Goal: Use online tool/utility: Utilize a website feature to perform a specific function

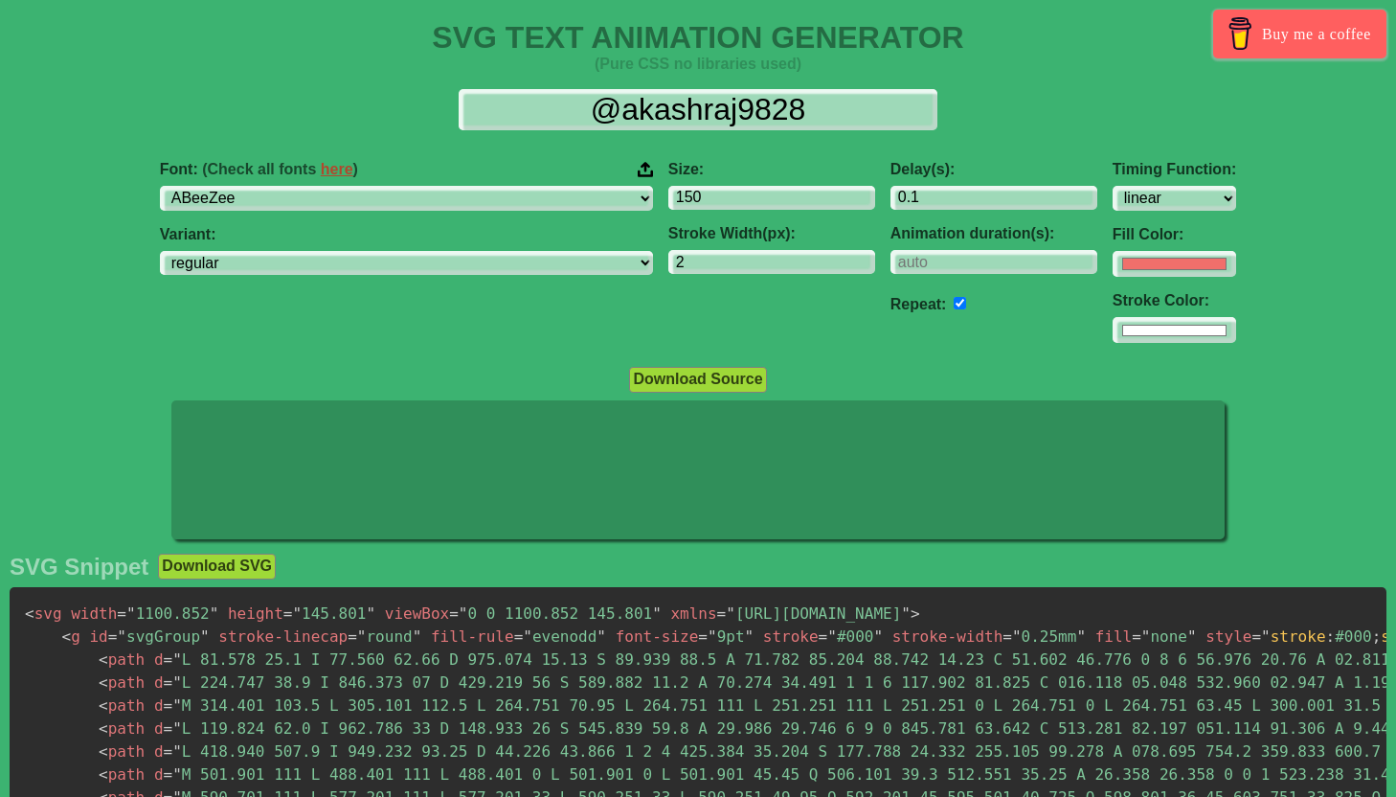
select select "linear"
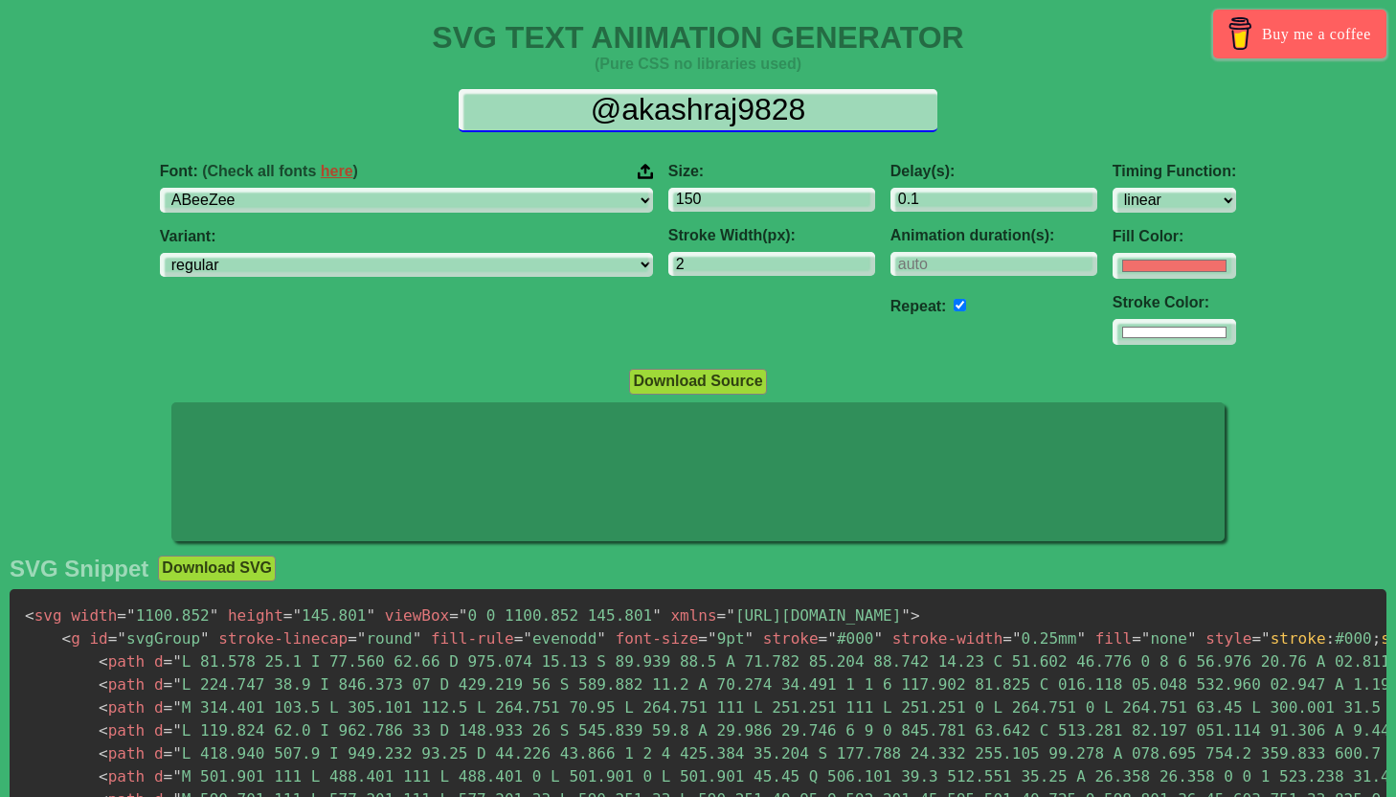
drag, startPoint x: 792, startPoint y: 111, endPoint x: 546, endPoint y: 111, distance: 246.1
click at [546, 111] on input "@akashraj9828" at bounding box center [698, 110] width 479 height 43
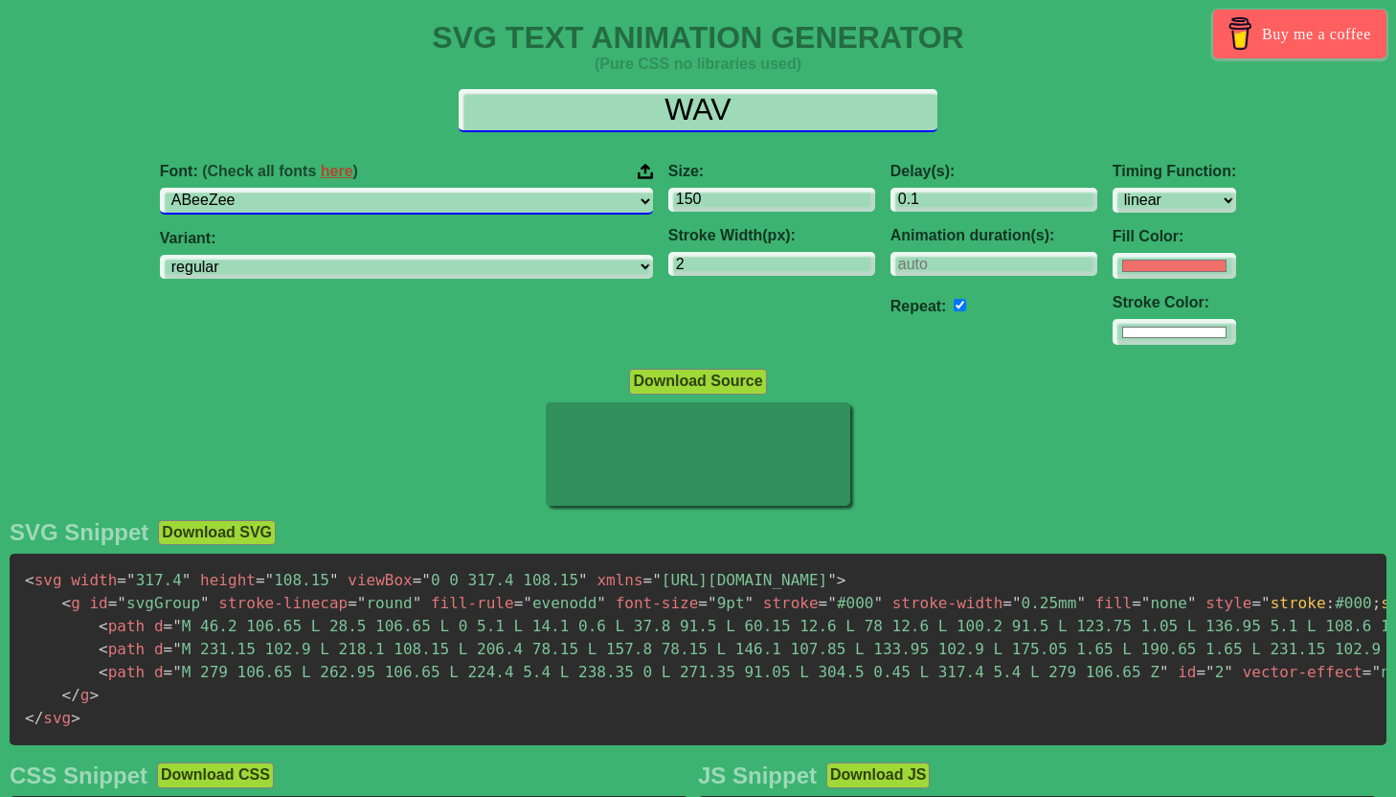
type input "WAV"
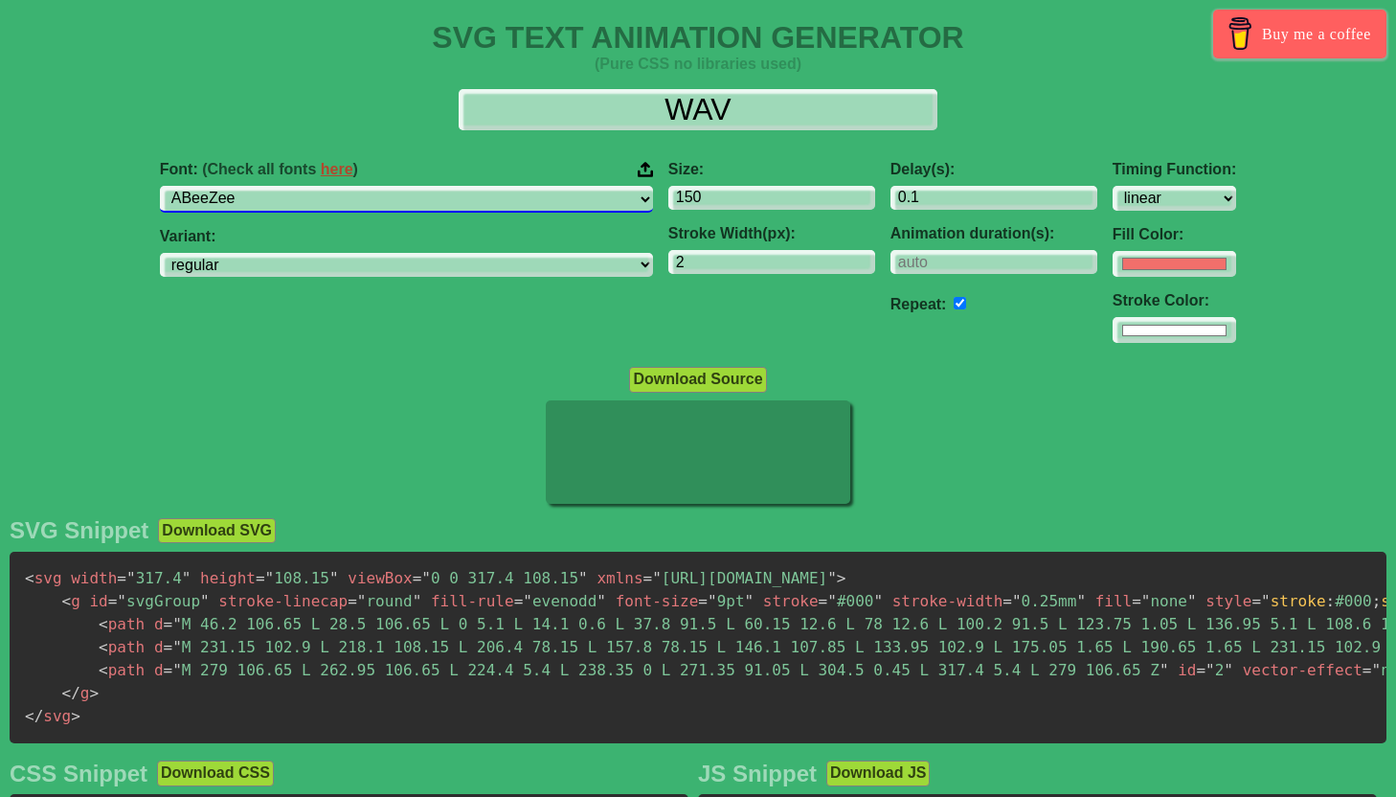
click at [422, 204] on select "ABeeZee [PERSON_NAME] Display AR One Sans [PERSON_NAME] Libre Aboreto Abril Fat…" at bounding box center [406, 199] width 493 height 26
select select "Montserrat"
click at [306, 186] on select "ABeeZee [PERSON_NAME] Display AR One Sans [PERSON_NAME] Libre Aboreto Abril Fat…" at bounding box center [406, 199] width 493 height 26
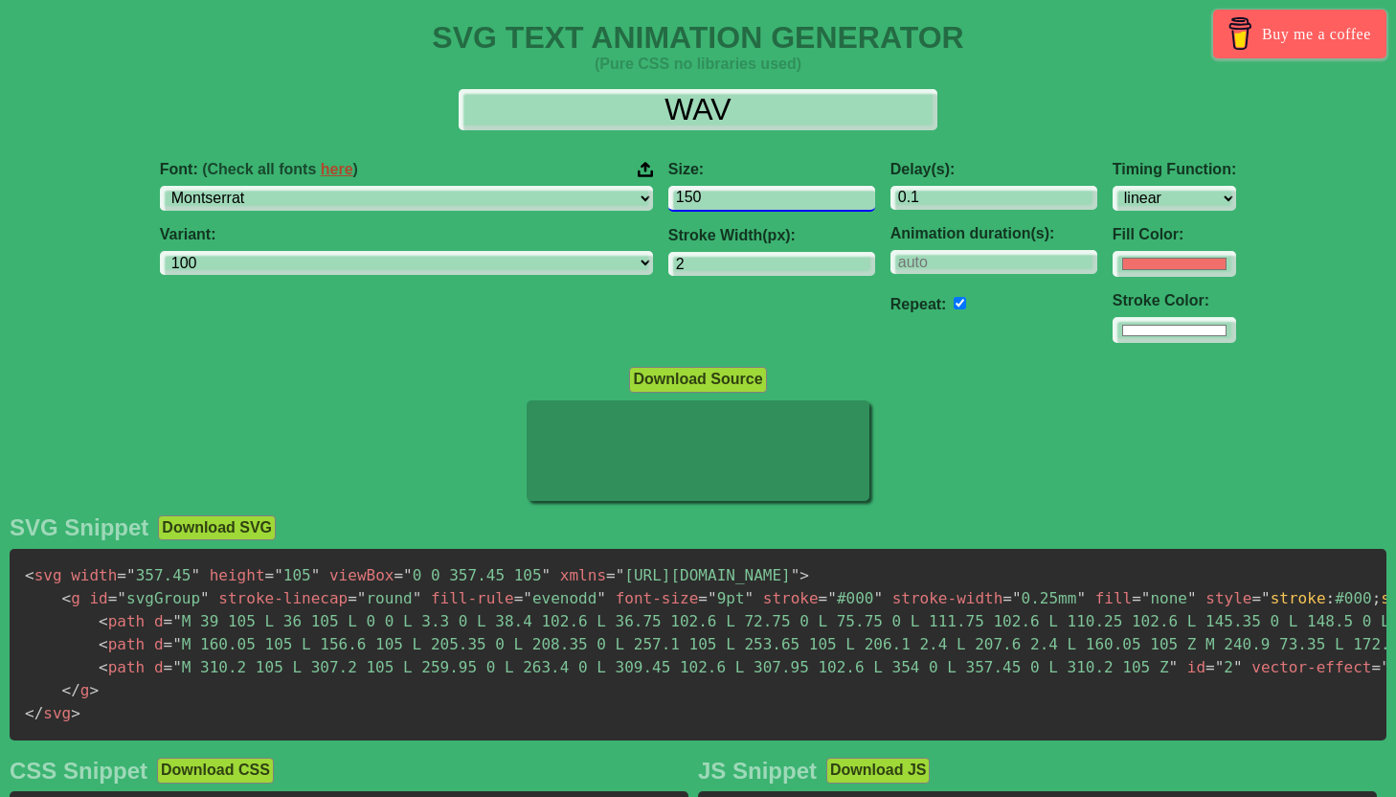
click at [668, 203] on input "150" at bounding box center [771, 199] width 207 height 26
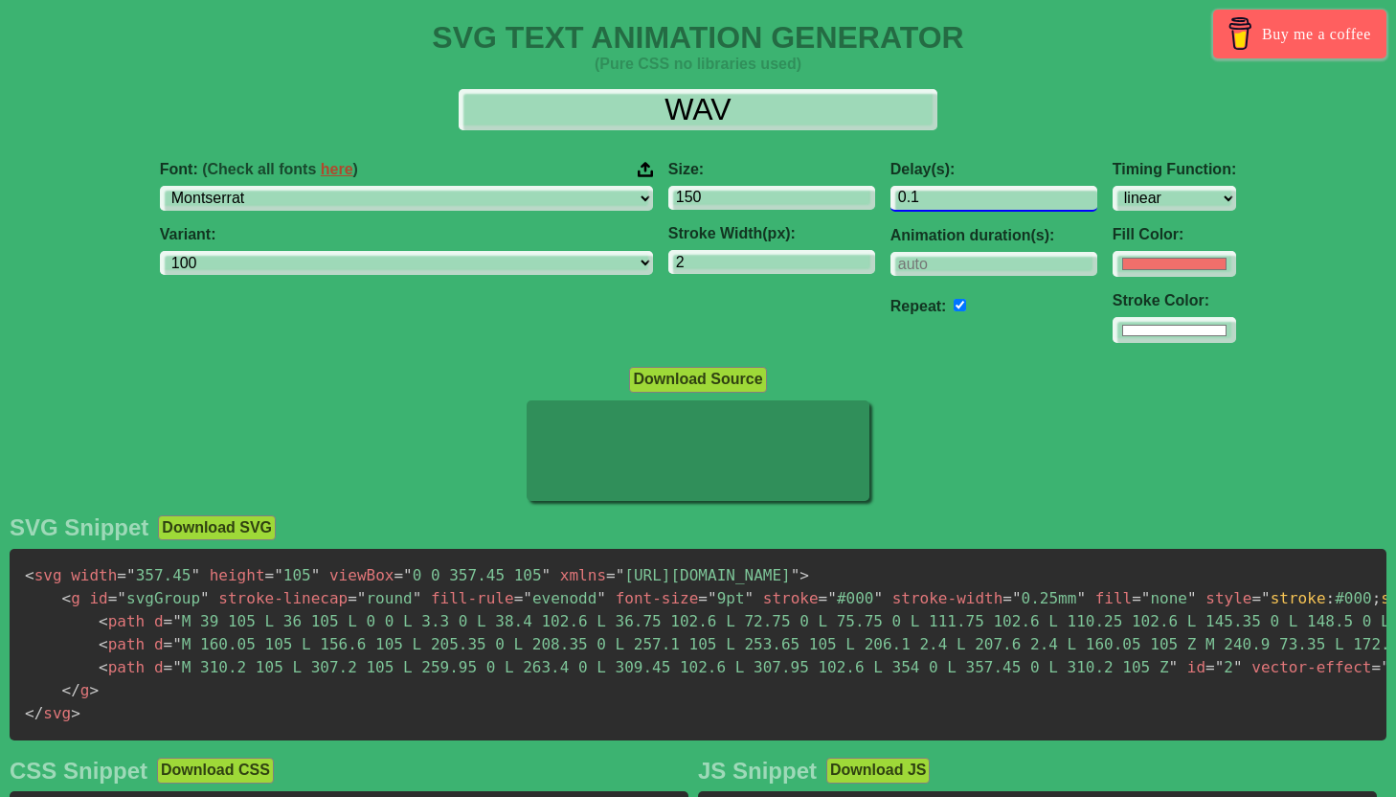
click at [891, 193] on input "0.1" at bounding box center [994, 199] width 207 height 26
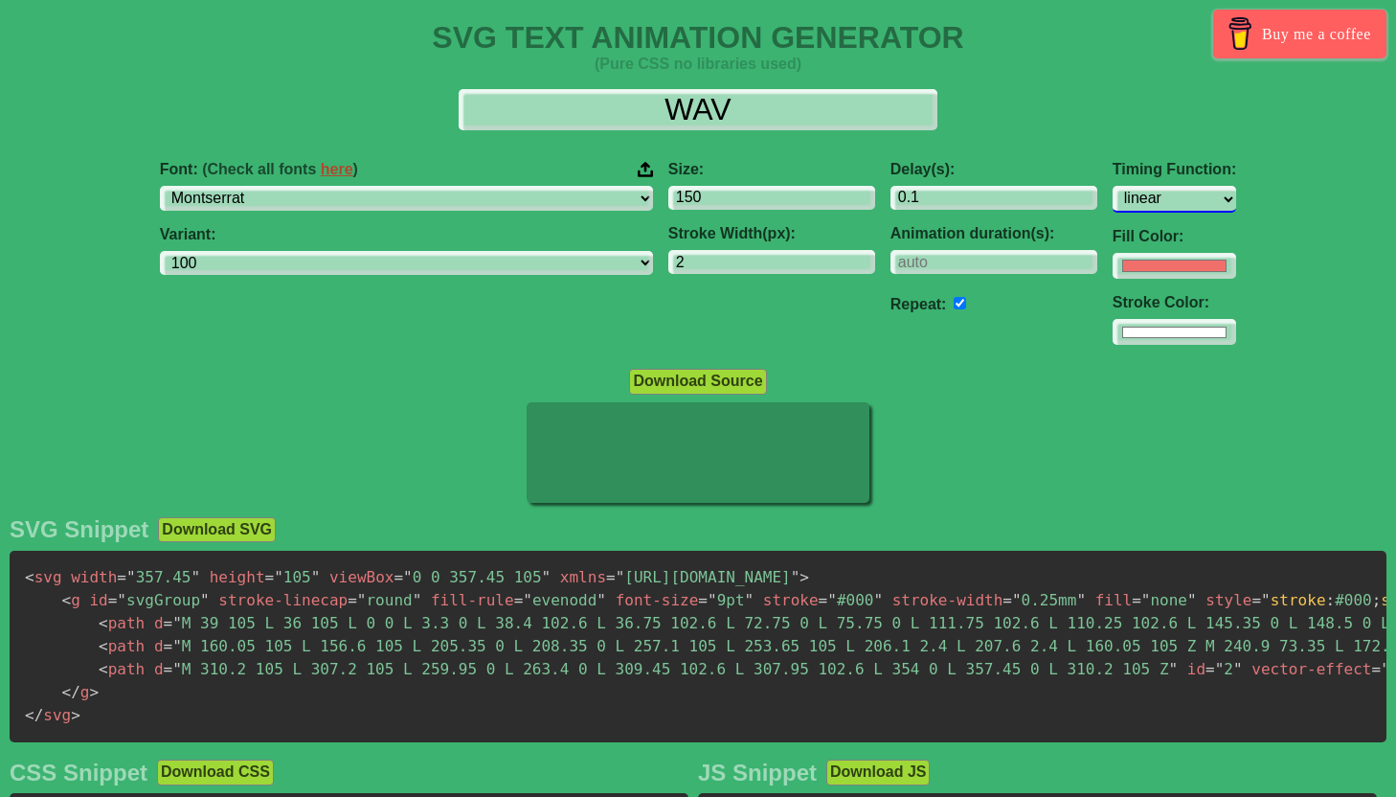
click at [1113, 206] on select "ease ease-in ease-out ease-in-out linear step-start step-end" at bounding box center [1175, 199] width 124 height 26
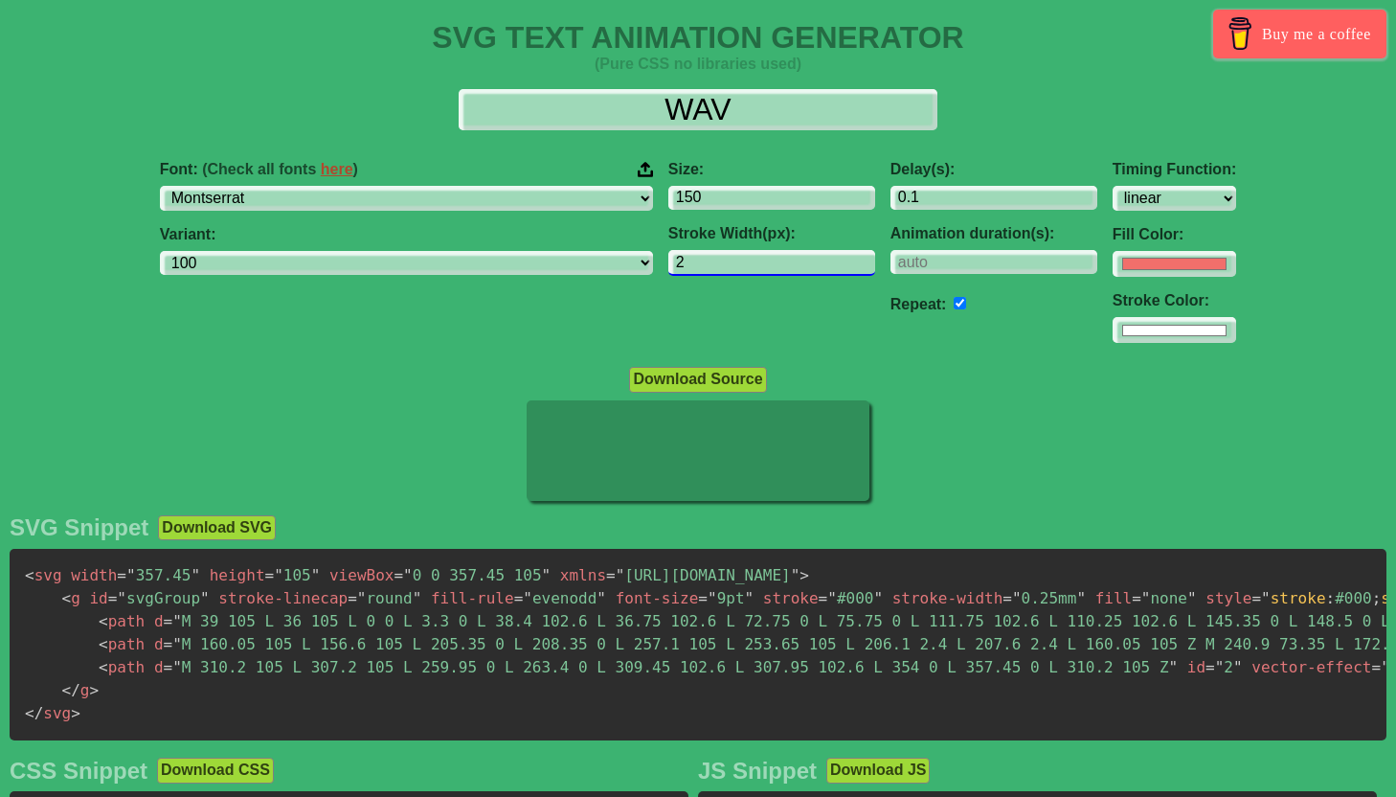
click at [668, 263] on input "2" at bounding box center [771, 263] width 207 height 26
type input "3"
select select "100"
type input "10"
click at [481, 274] on select "100 200 300 regular 500 600 700 800 900 100italic 200italic 300italic italic 50…" at bounding box center [406, 264] width 493 height 26
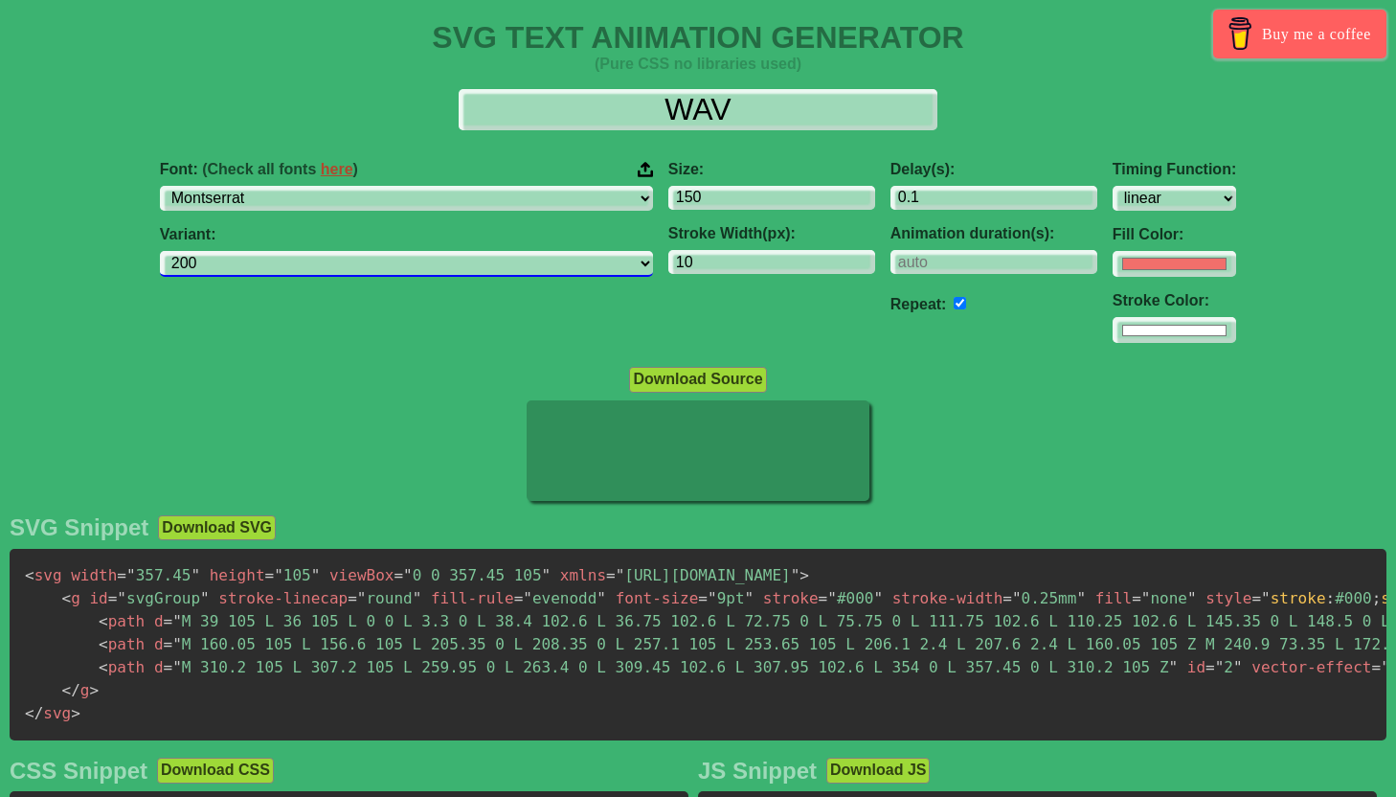
click at [306, 252] on select "100 200 300 regular 500 600 700 800 900 100italic 200italic 300italic italic 50…" at bounding box center [406, 264] width 493 height 26
click at [477, 270] on select "100 200 300 regular 500 600 700 800 900 100italic 200italic 300italic italic 50…" at bounding box center [406, 264] width 493 height 26
click at [306, 252] on select "100 200 300 regular 500 600 700 800 900 100italic 200italic 300italic italic 50…" at bounding box center [406, 264] width 493 height 26
click at [445, 263] on select "100 200 300 regular 500 600 700 800 900 100italic 200italic 300italic italic 50…" at bounding box center [406, 264] width 493 height 26
click at [306, 252] on select "100 200 300 regular 500 600 700 800 900 100italic 200italic 300italic italic 50…" at bounding box center [406, 264] width 493 height 26
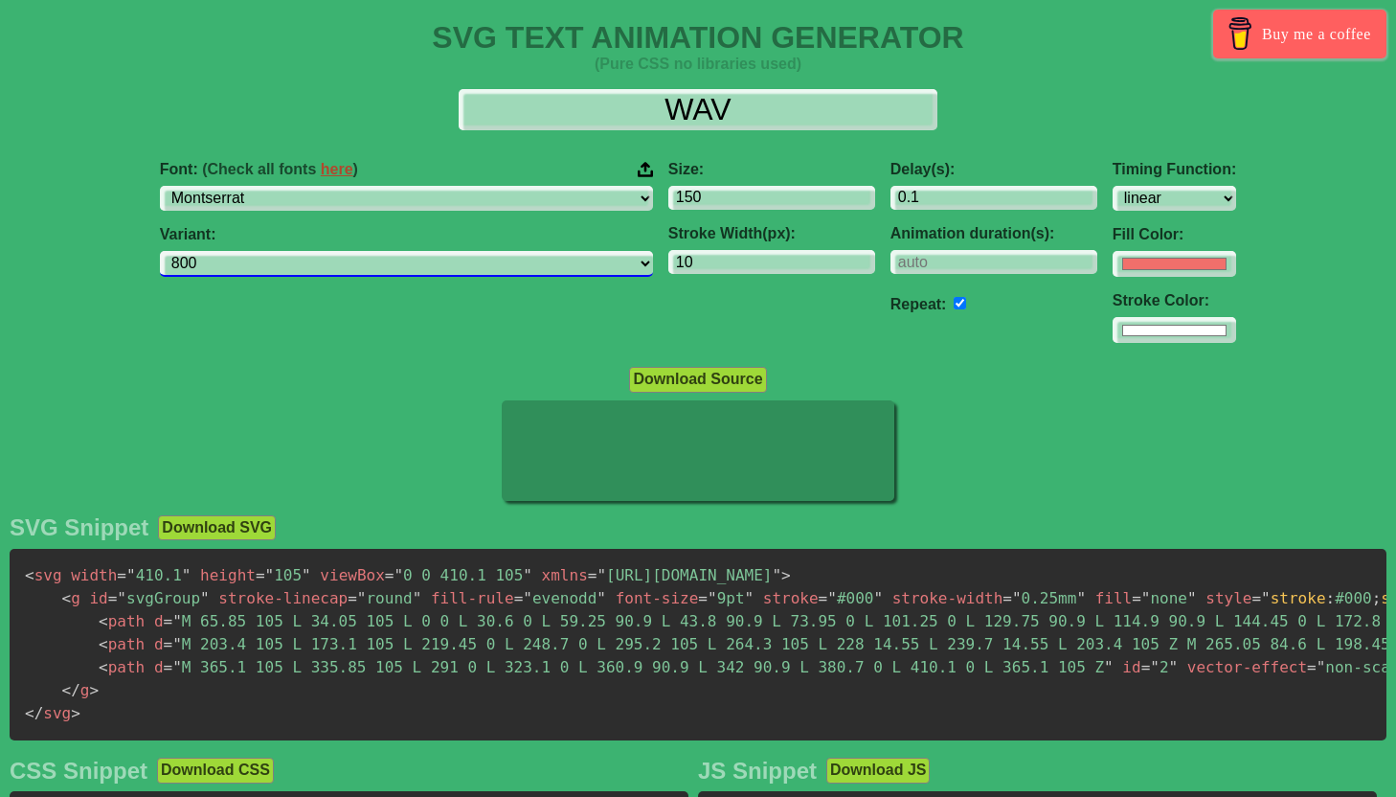
click at [441, 267] on select "100 200 300 regular 500 600 700 800 900 100italic 200italic 300italic italic 50…" at bounding box center [406, 264] width 493 height 26
click at [306, 252] on select "100 200 300 regular 500 600 700 800 900 100italic 200italic 300italic italic 50…" at bounding box center [406, 264] width 493 height 26
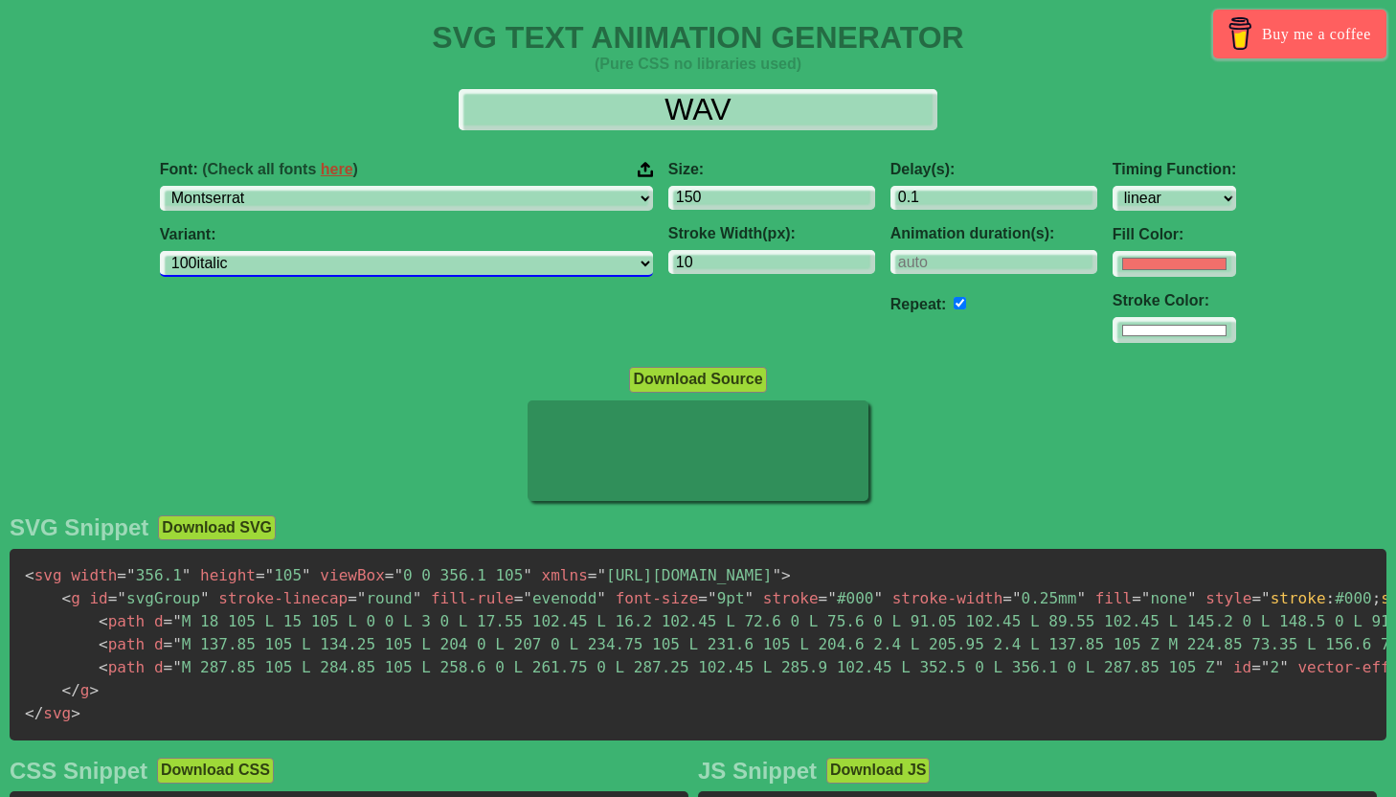
click at [410, 267] on select "100 200 300 regular 500 600 700 800 900 100italic 200italic 300italic italic 50…" at bounding box center [406, 264] width 493 height 26
click at [306, 252] on select "100 200 300 regular 500 600 700 800 900 100italic 200italic 300italic italic 50…" at bounding box center [406, 264] width 493 height 26
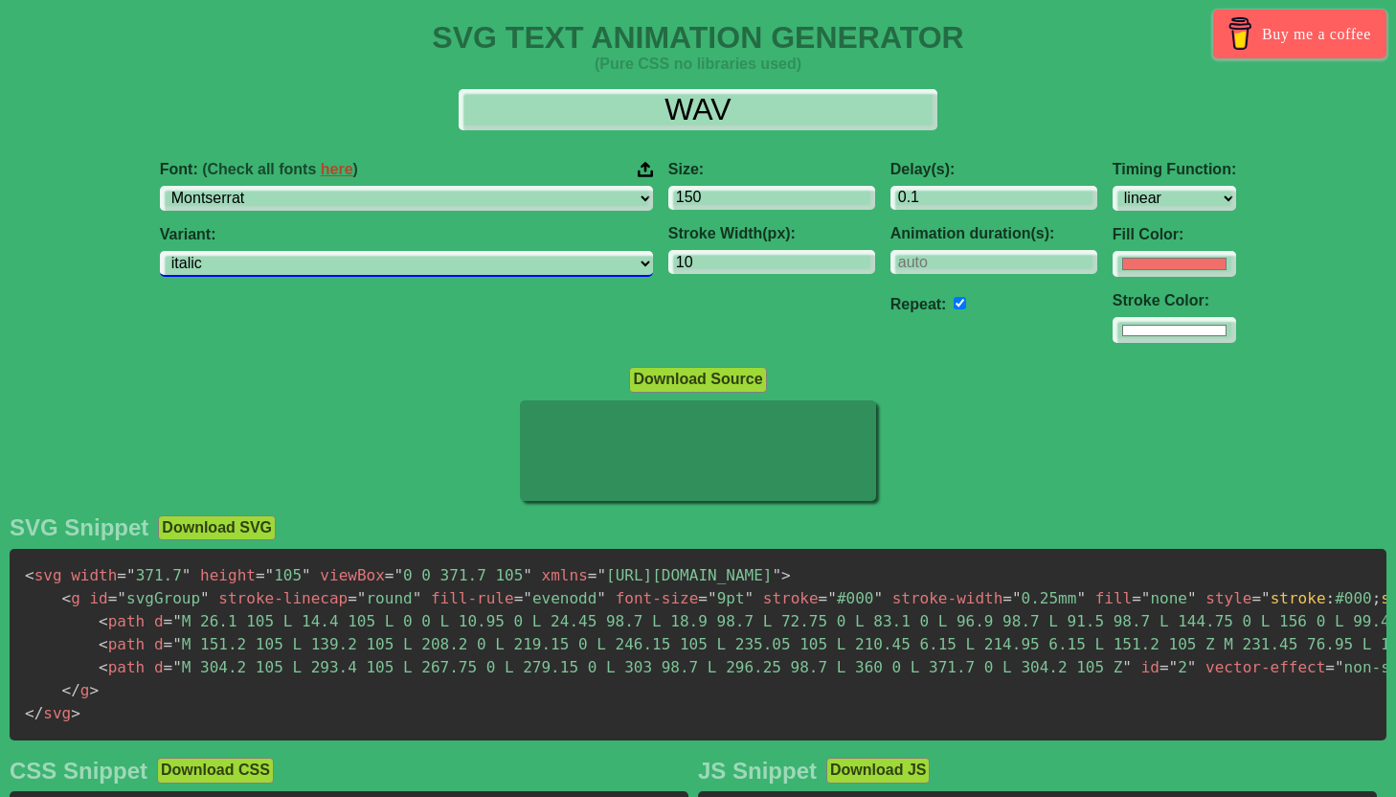
click at [429, 270] on select "100 200 300 regular 500 600 700 800 900 100italic 200italic 300italic italic 50…" at bounding box center [406, 264] width 493 height 26
select select "regular"
click at [306, 252] on select "100 200 300 regular 500 600 700 800 900 100italic 200italic 300italic italic 50…" at bounding box center [406, 264] width 493 height 26
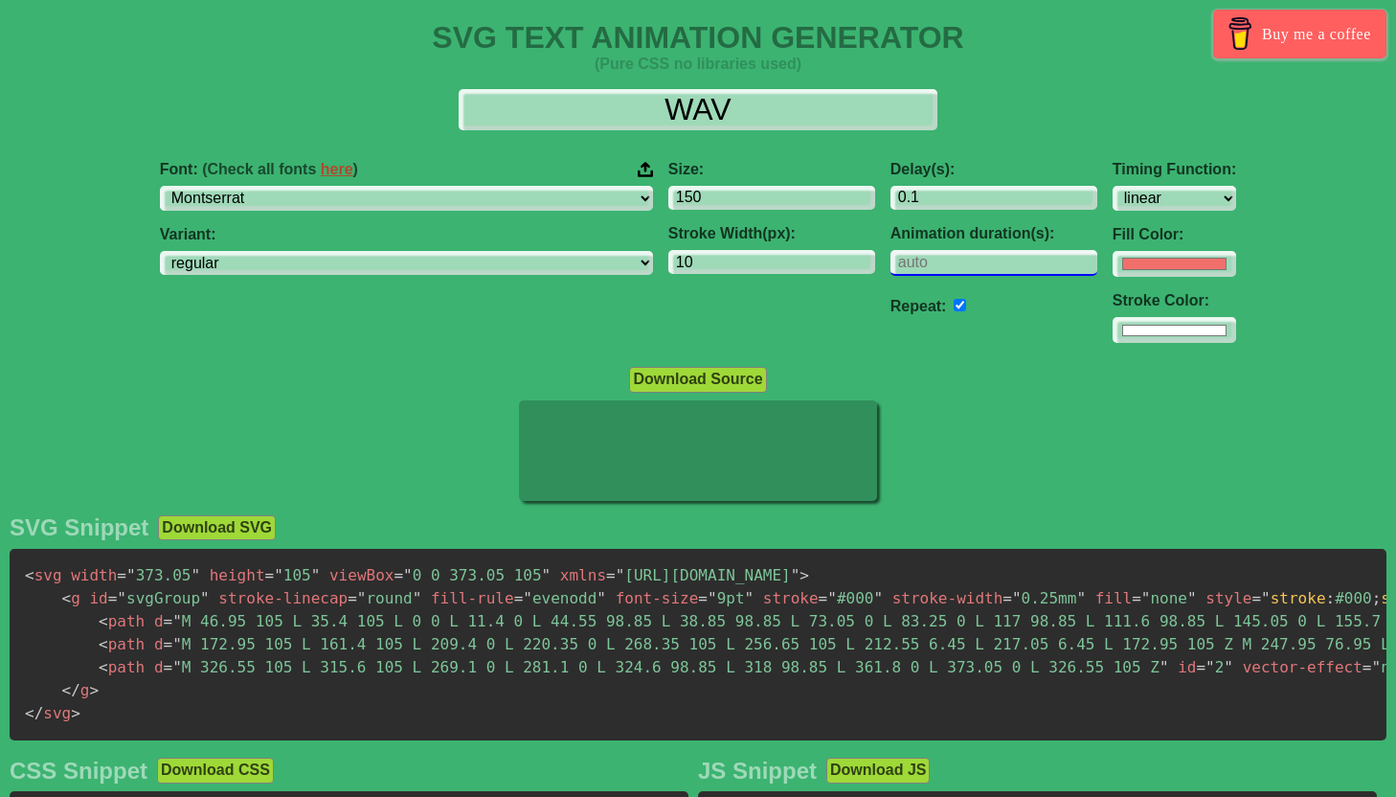
click at [891, 262] on input "number" at bounding box center [994, 263] width 207 height 26
click at [1113, 260] on input "#f16f6b" at bounding box center [1175, 264] width 124 height 26
click at [892, 196] on input "0.1" at bounding box center [994, 199] width 207 height 26
type input "2.1"
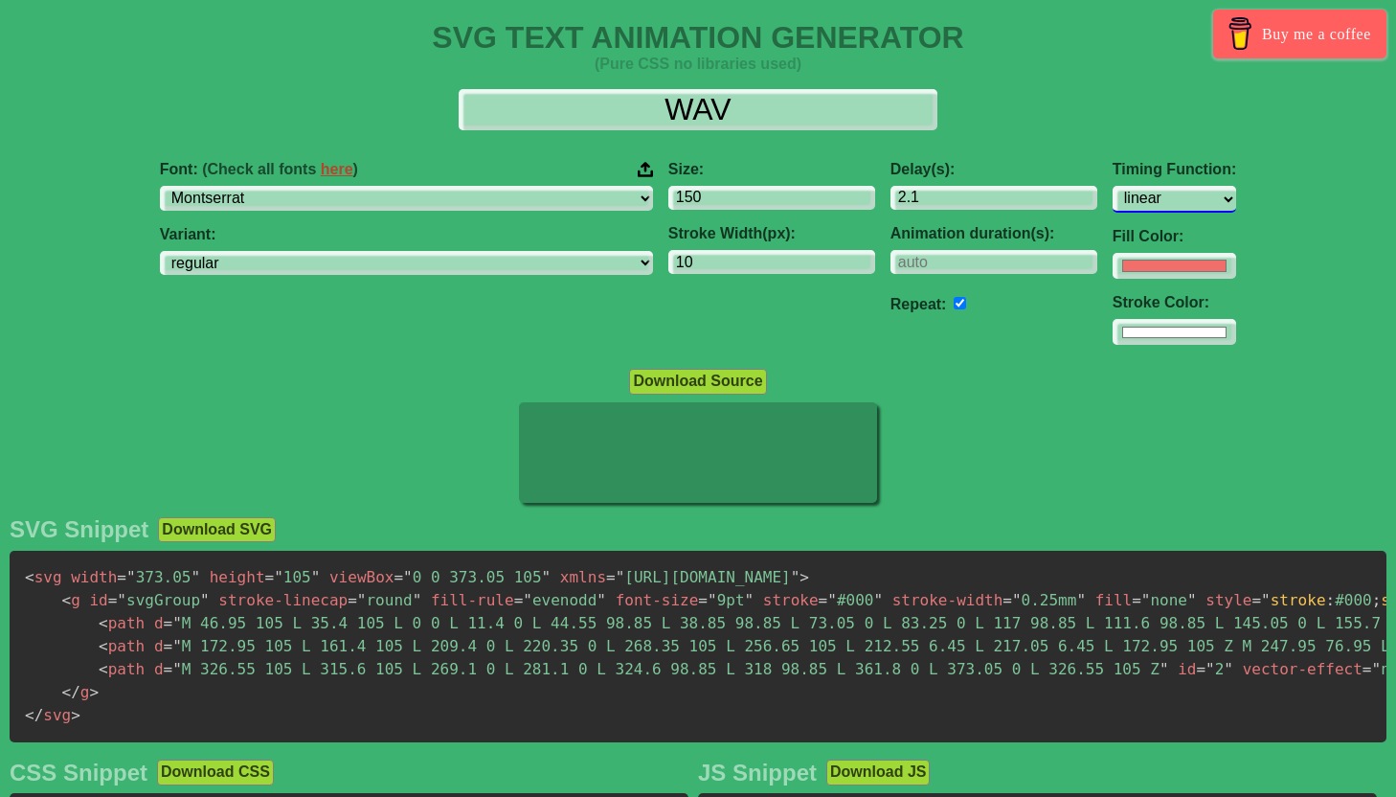
click at [1113, 193] on select "ease ease-in ease-out ease-in-out linear step-start step-end" at bounding box center [1175, 199] width 124 height 26
select select "ease-in-out"
click at [1113, 186] on select "ease ease-in ease-out ease-in-out linear step-start step-end" at bounding box center [1175, 199] width 124 height 26
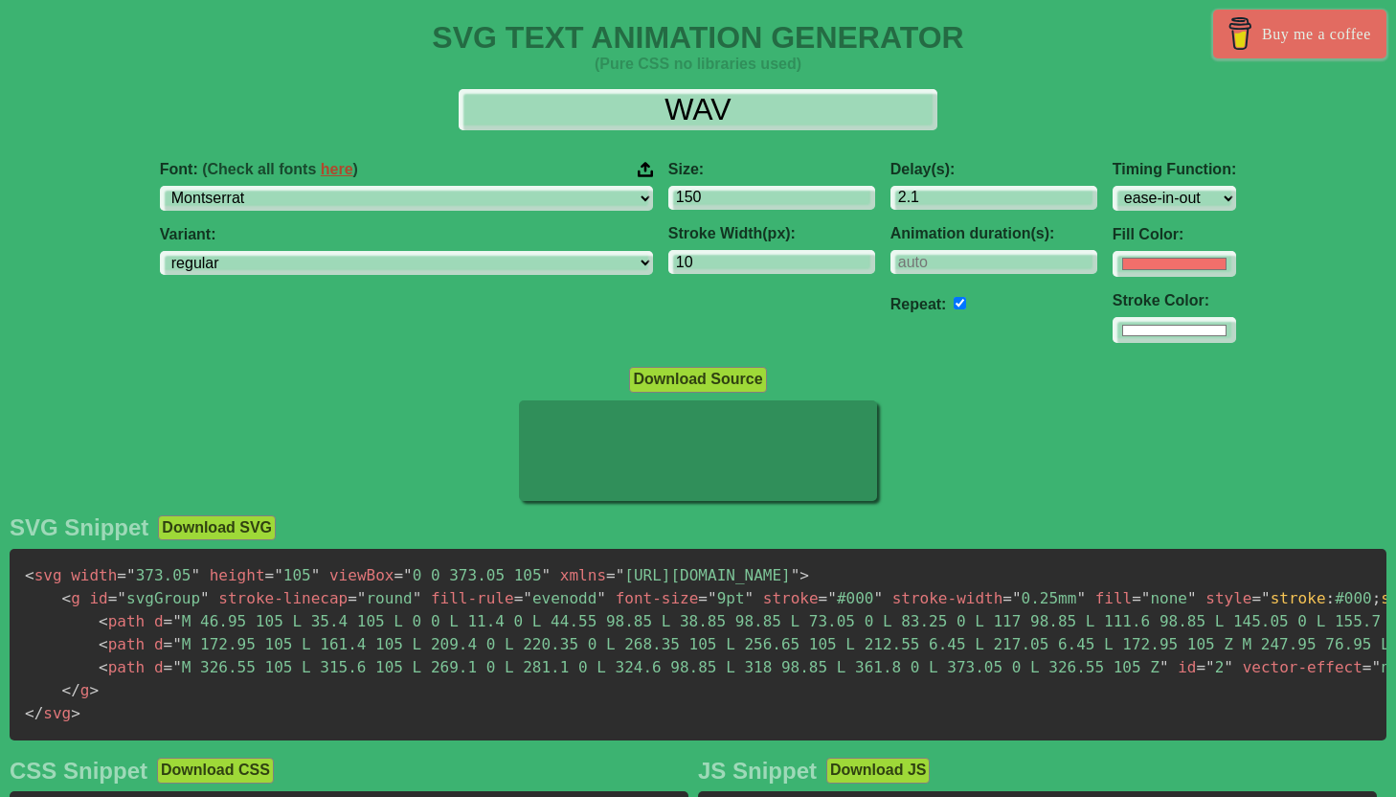
click at [1256, 30] on img at bounding box center [1241, 33] width 34 height 33
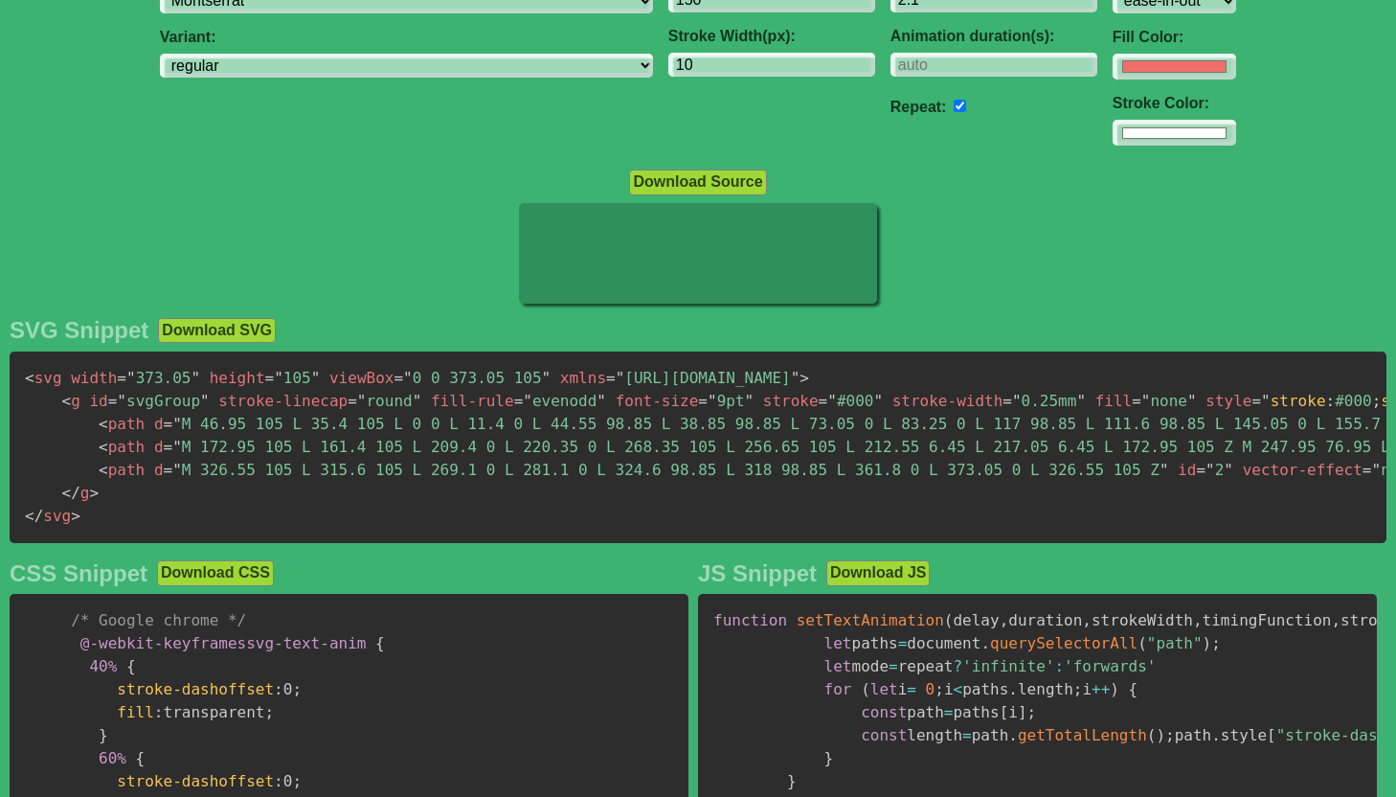
scroll to position [141, 0]
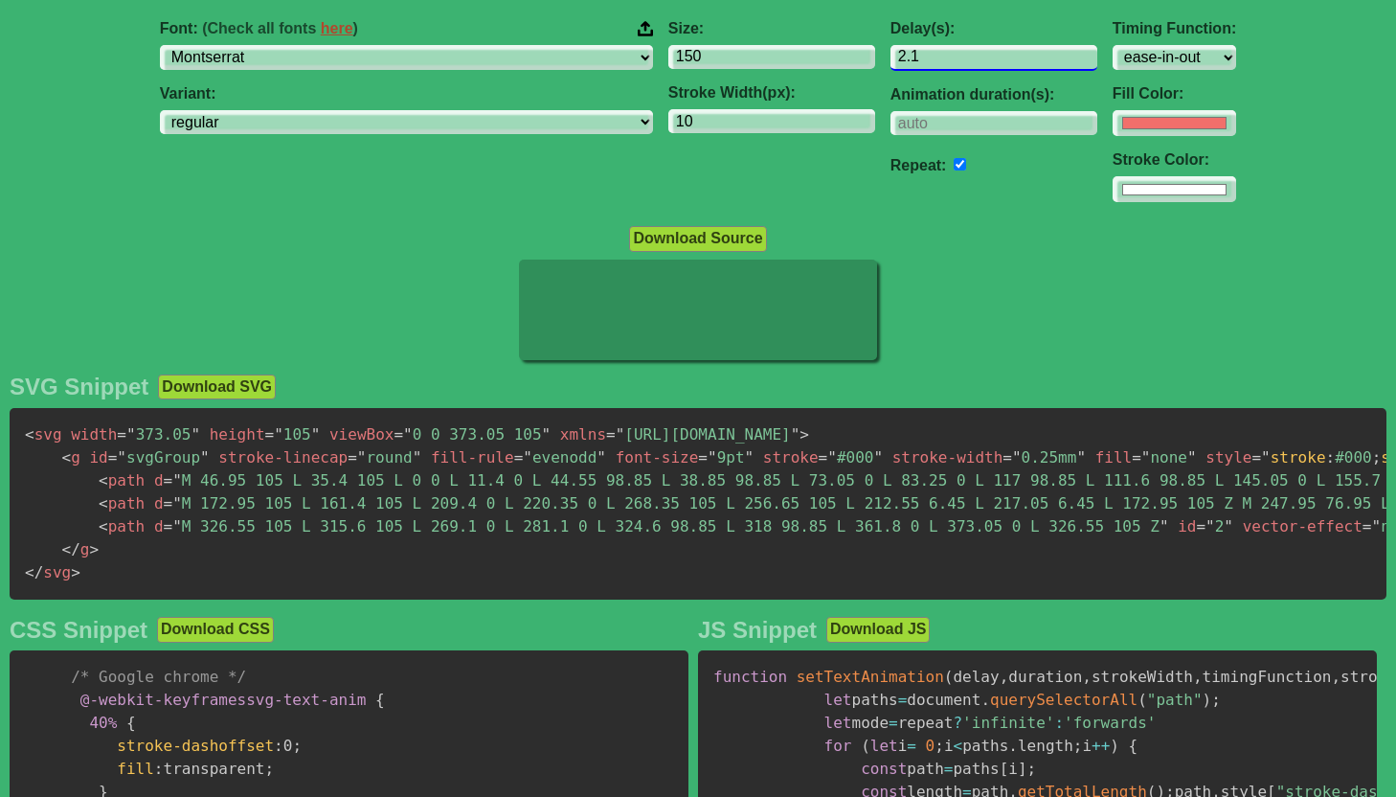
click at [891, 66] on input "2.1" at bounding box center [994, 58] width 207 height 26
type input "1"
